Goal: Information Seeking & Learning: Check status

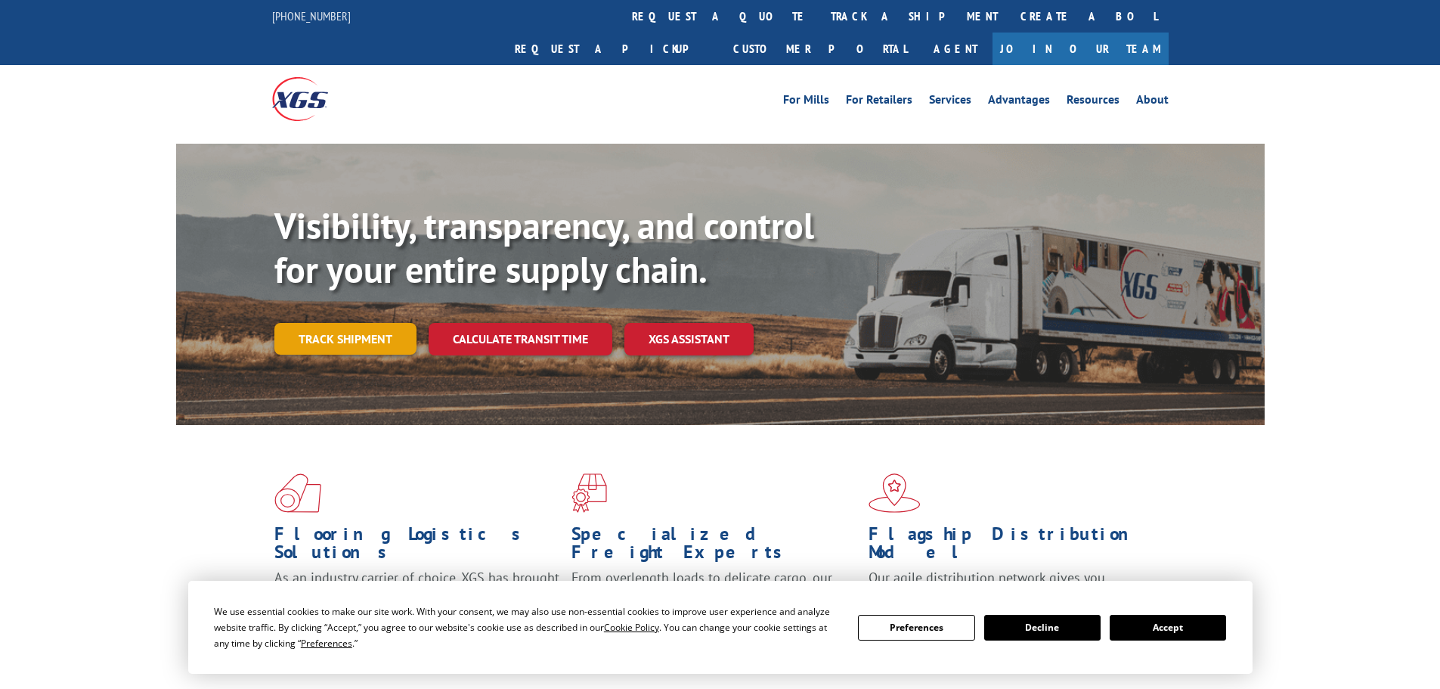
click at [347, 323] on link "Track shipment" at bounding box center [345, 339] width 142 height 32
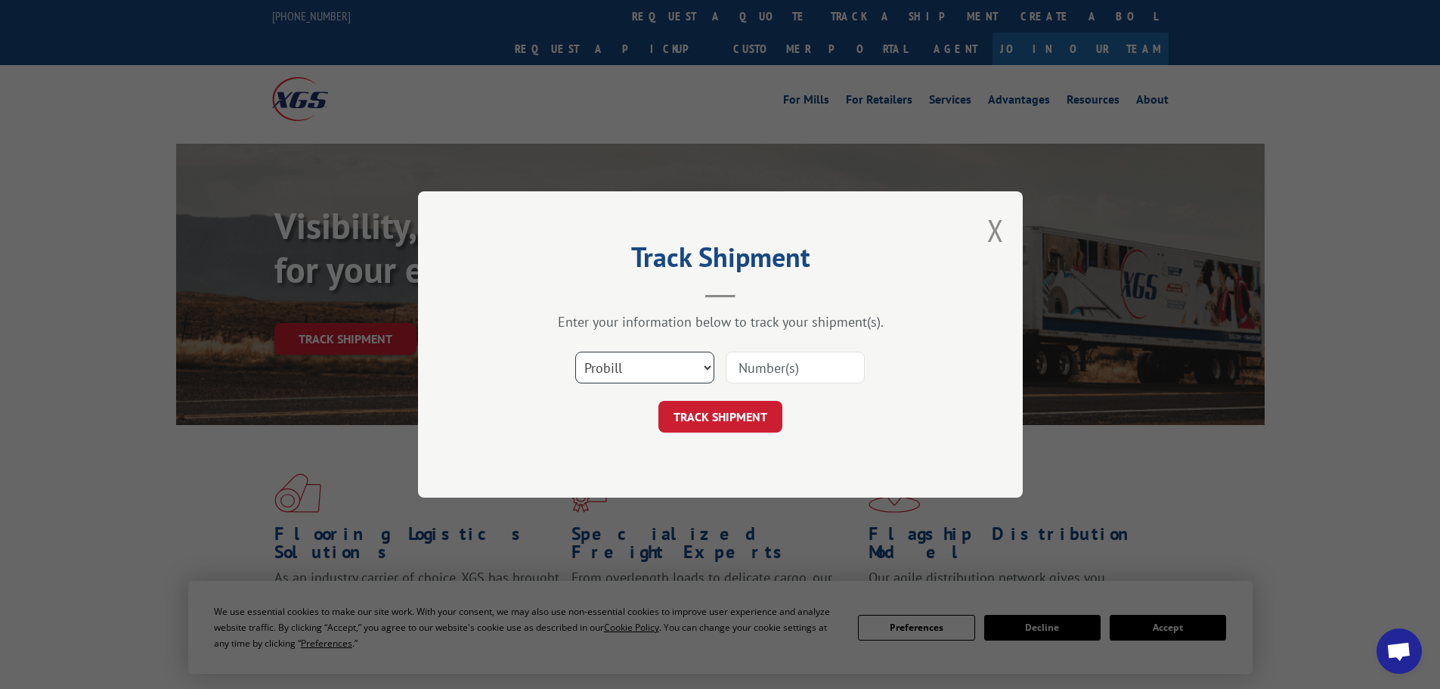
click at [608, 370] on select "Select category... Probill BOL PO" at bounding box center [644, 368] width 139 height 32
select select "bol"
click at [575, 352] on select "Select category... Probill BOL PO" at bounding box center [644, 368] width 139 height 32
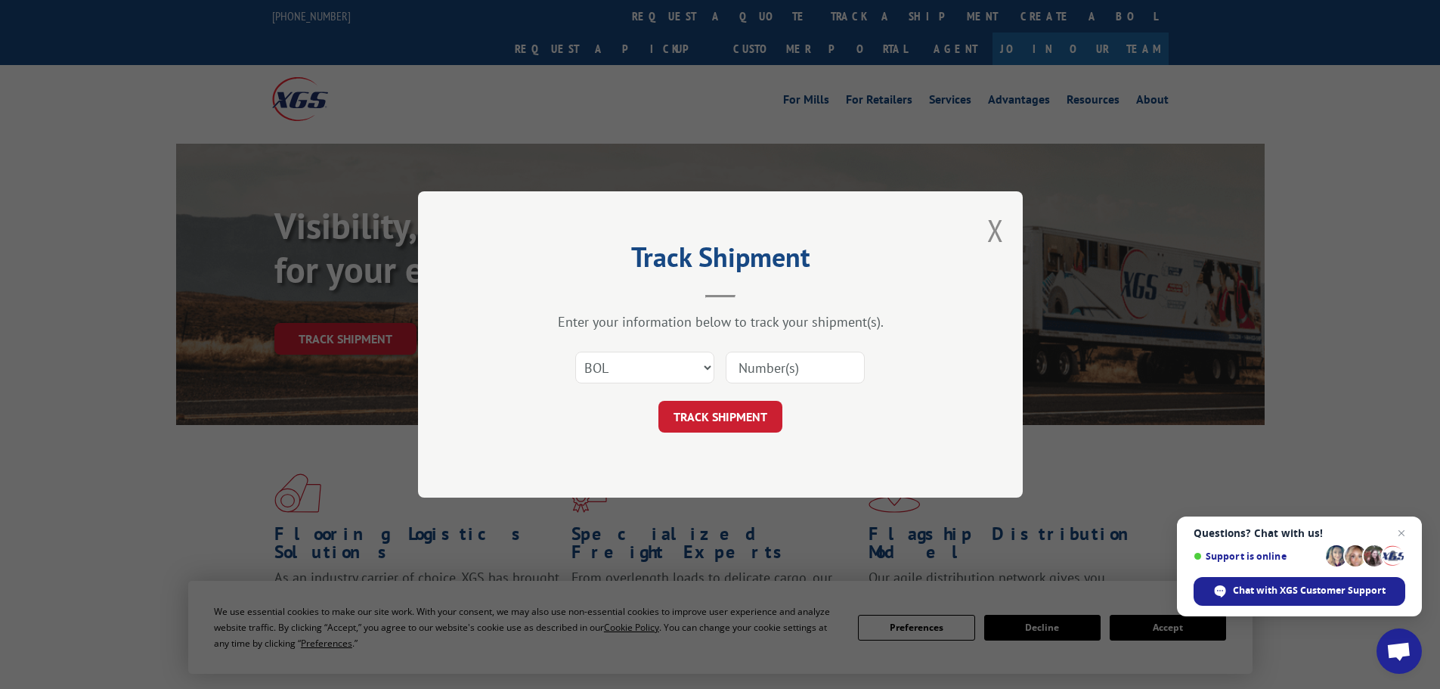
click at [733, 362] on input at bounding box center [795, 368] width 139 height 32
paste input "5606182"
type input "5606182"
click at [714, 422] on button "TRACK SHIPMENT" at bounding box center [720, 417] width 124 height 32
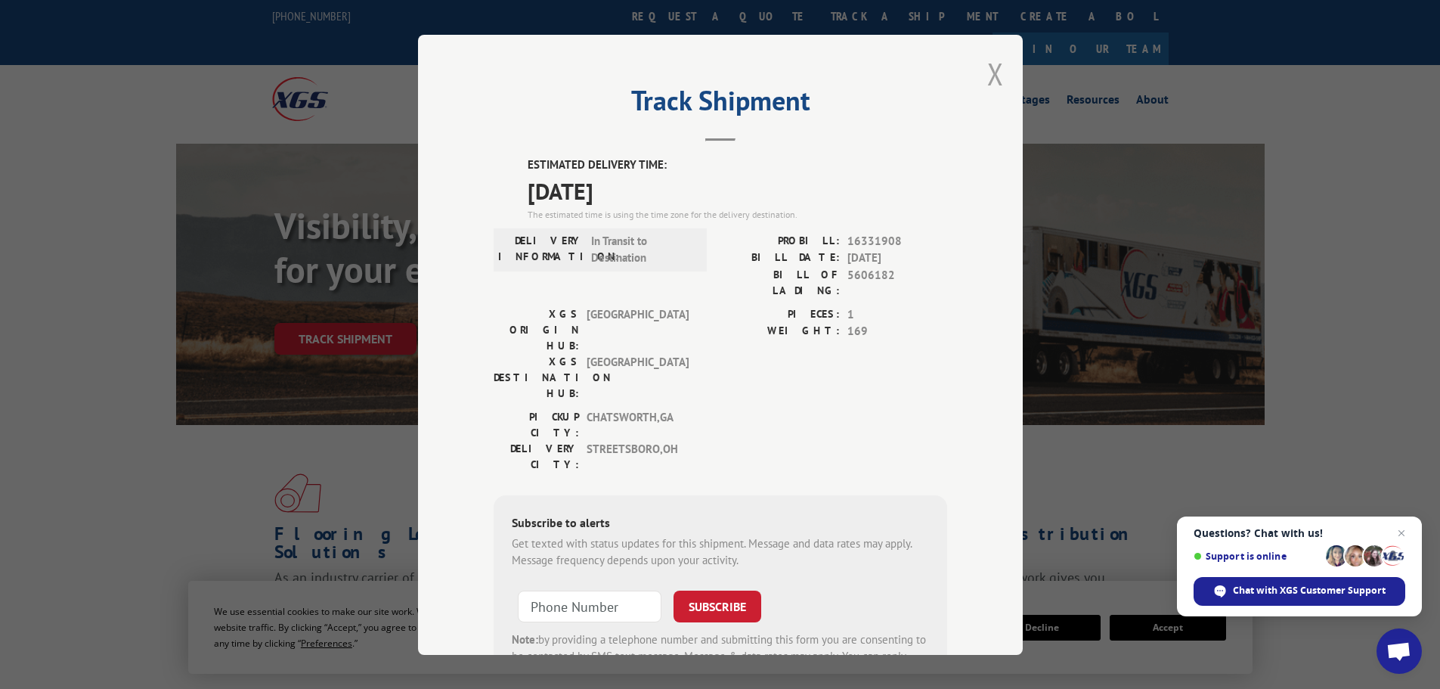
click at [988, 75] on button "Close modal" at bounding box center [995, 74] width 17 height 40
